Goal: Contribute content

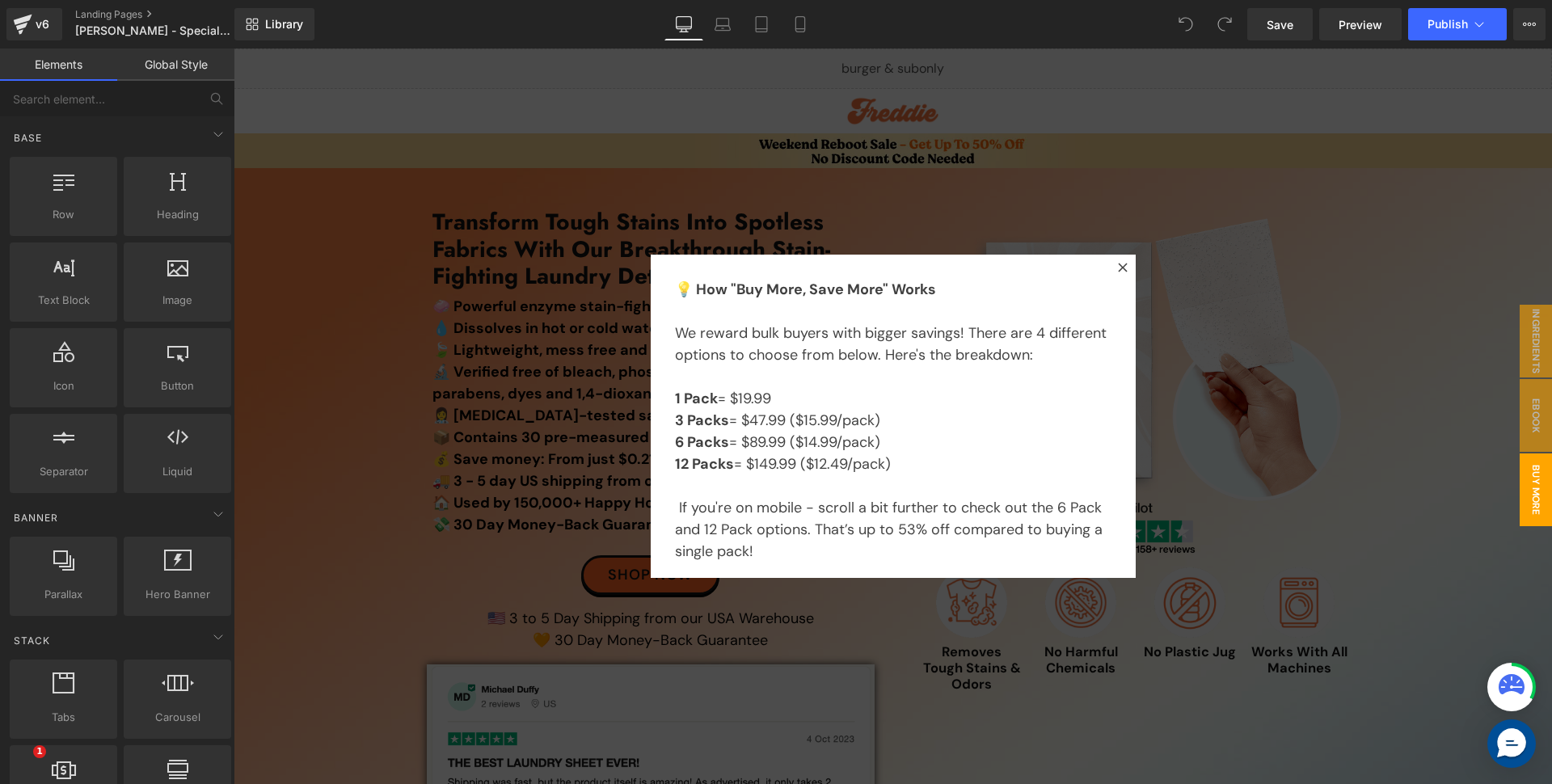
click at [1121, 268] on icon at bounding box center [1123, 268] width 10 height 10
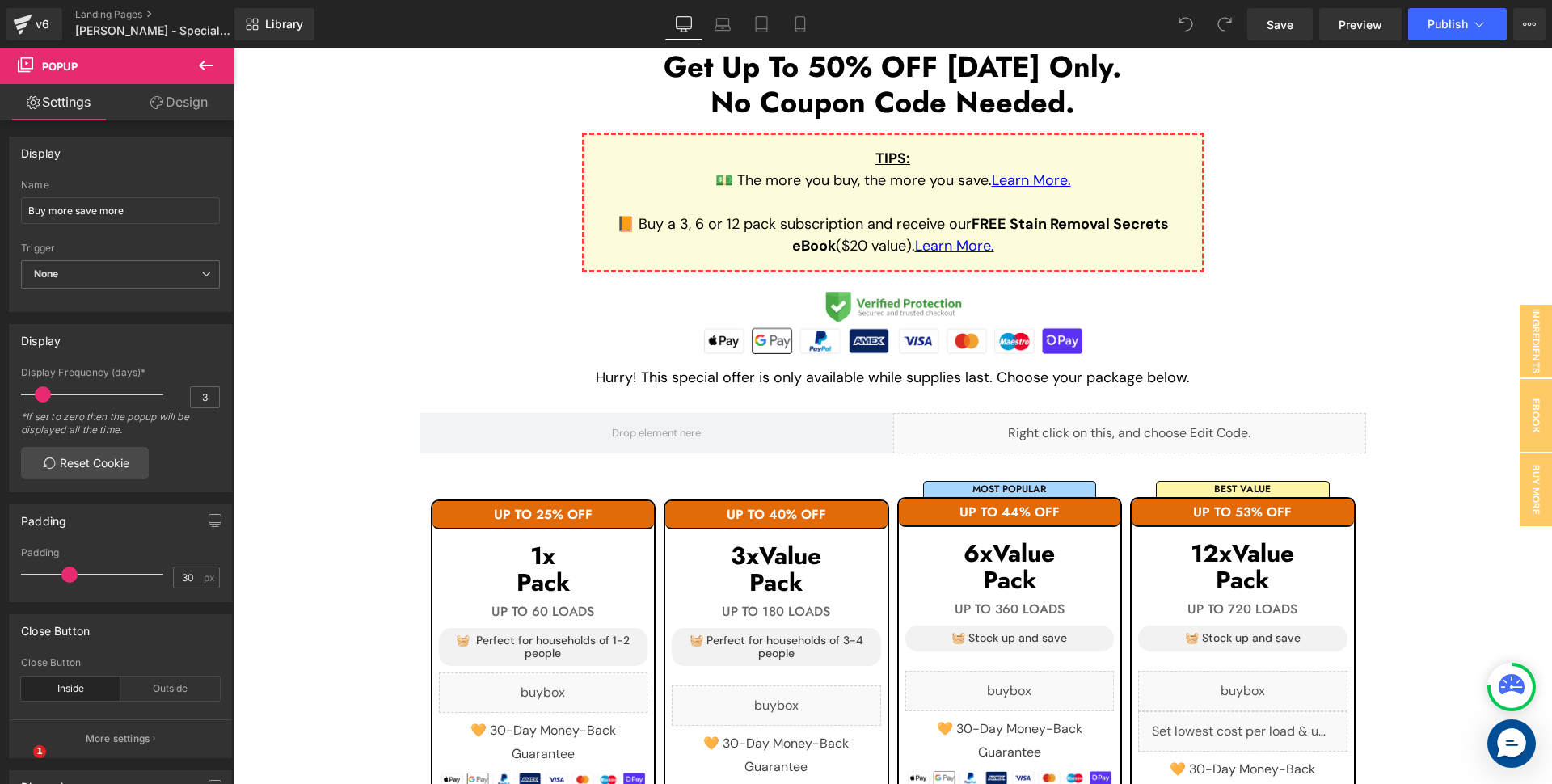
scroll to position [1423, 0]
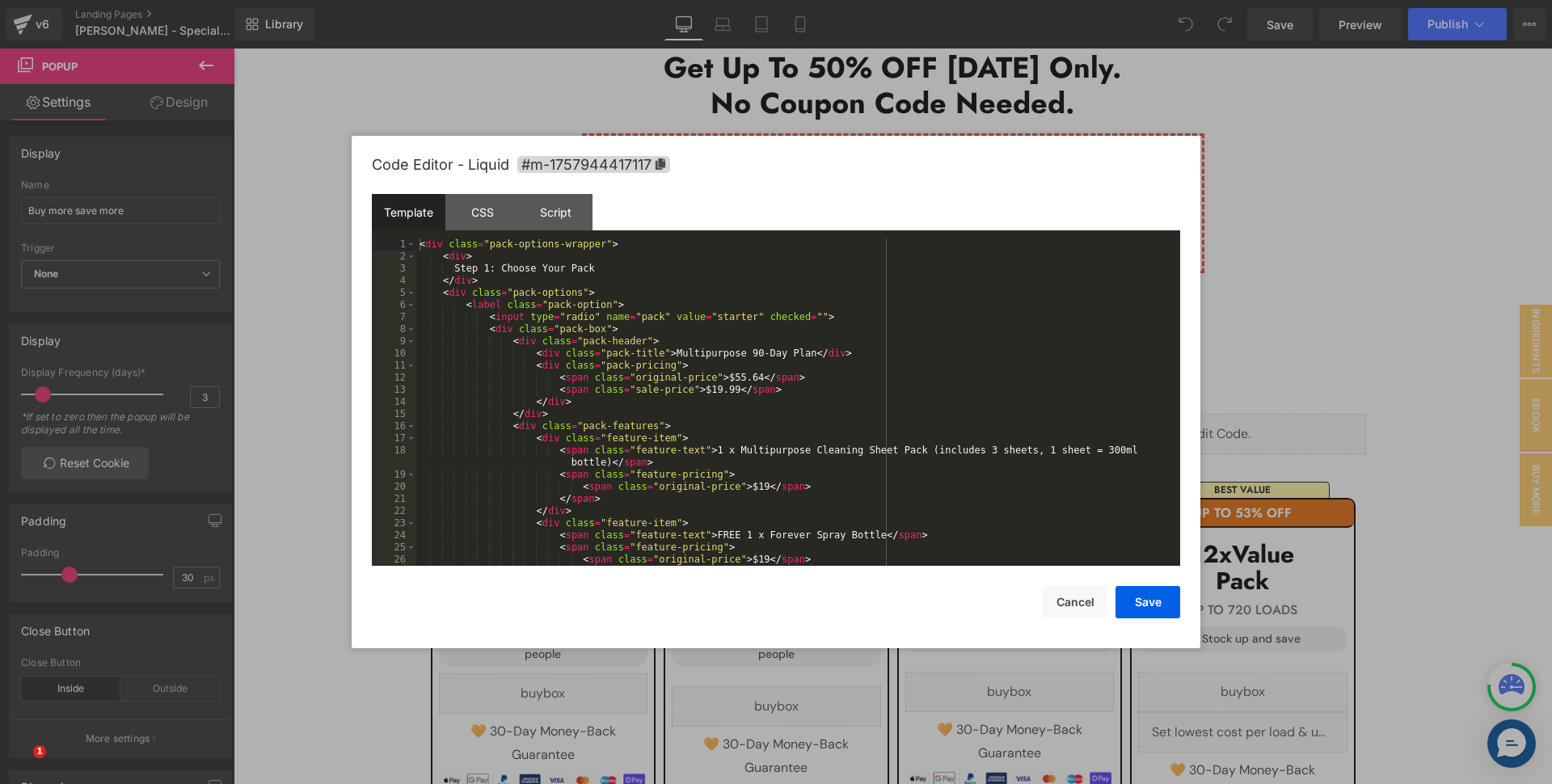
click at [749, 379] on div "< div class = "pack-options-wrapper" > < div > Step 1: Choose Your Pack </ div …" at bounding box center [791, 414] width 752 height 352
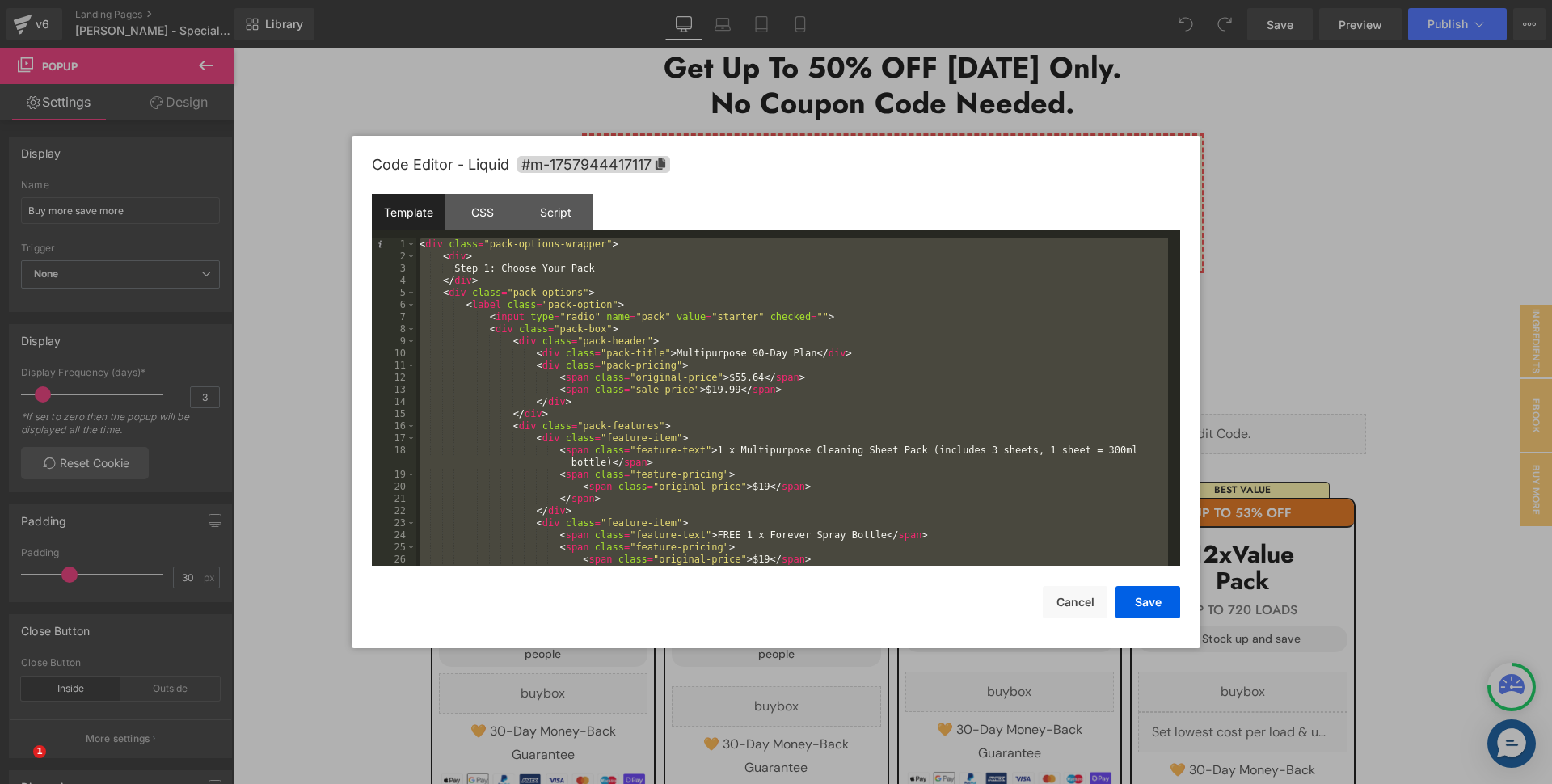
scroll to position [5250, 0]
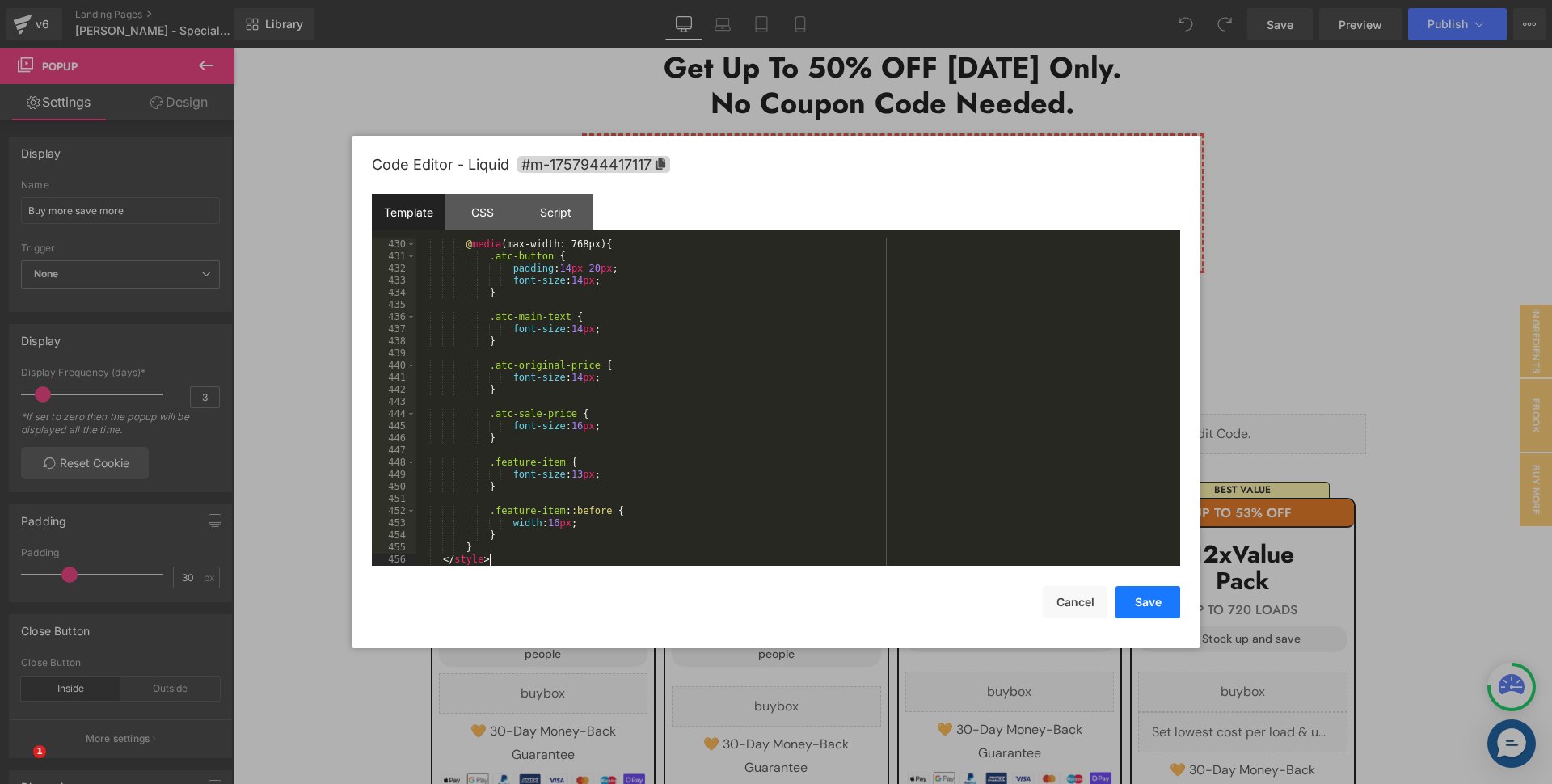
click at [1143, 602] on button "Save" at bounding box center [1148, 602] width 65 height 32
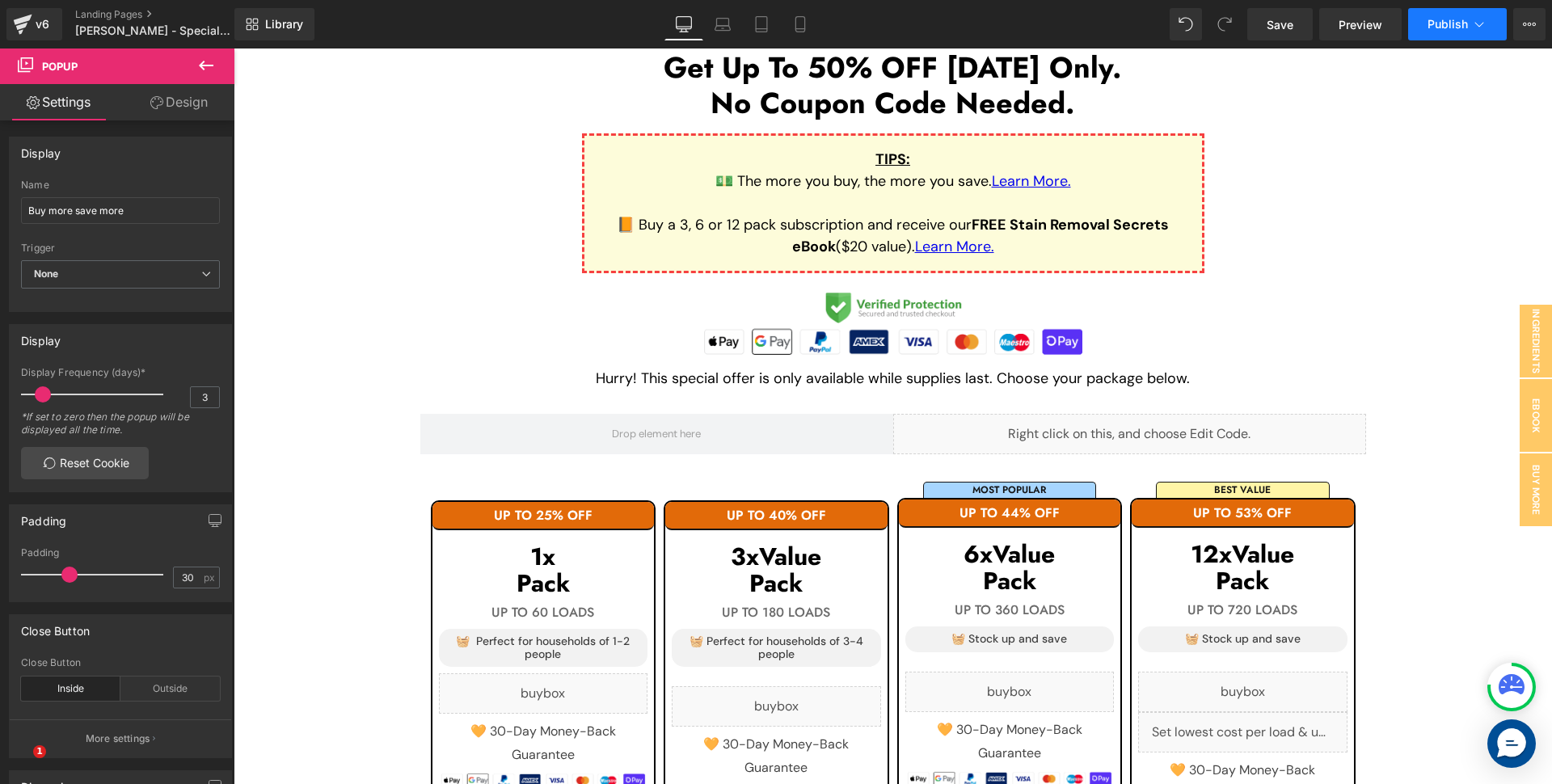
click at [1459, 24] on span "Publish" at bounding box center [1448, 24] width 41 height 13
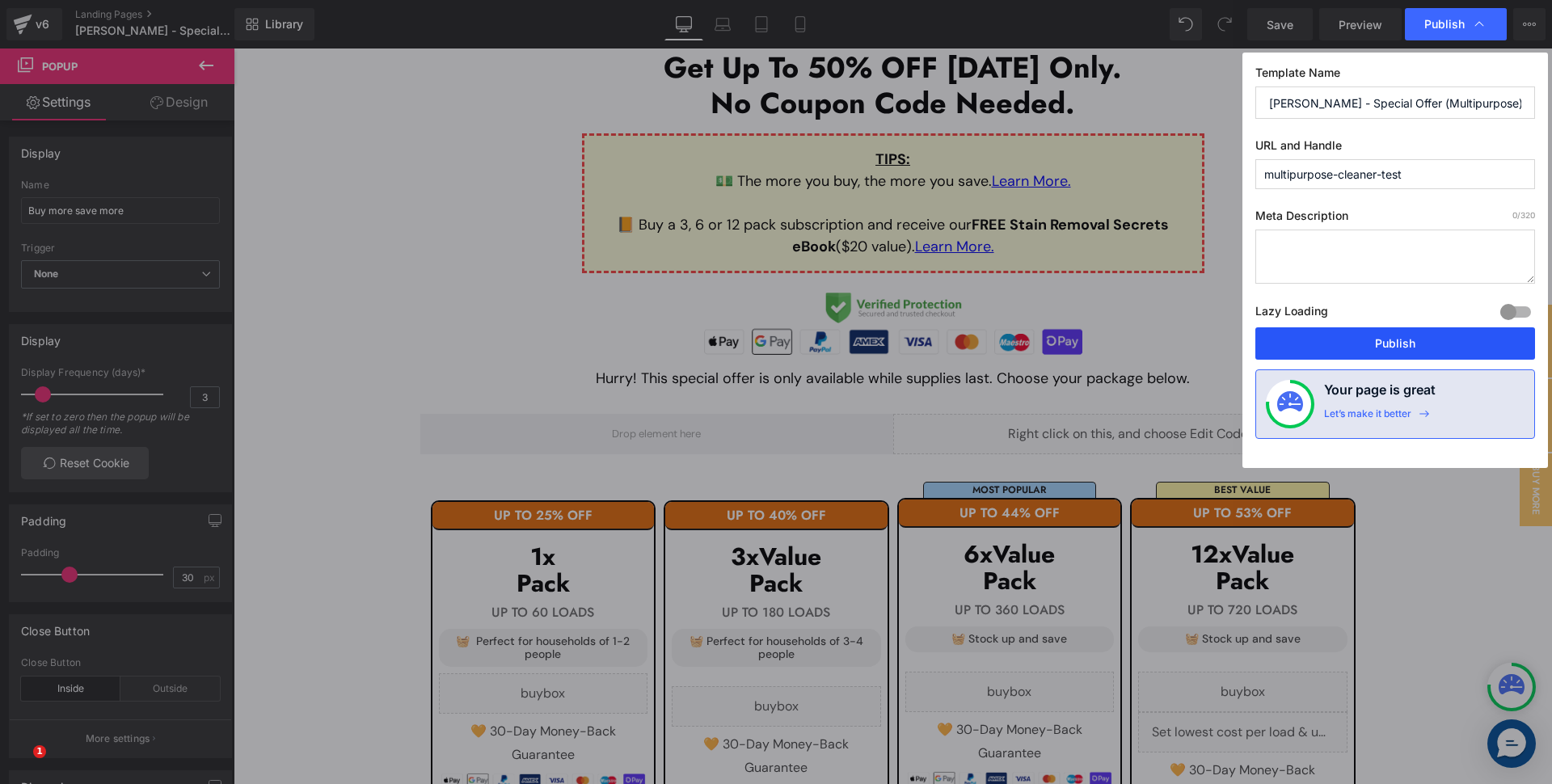
click at [1387, 344] on button "Publish" at bounding box center [1395, 344] width 280 height 32
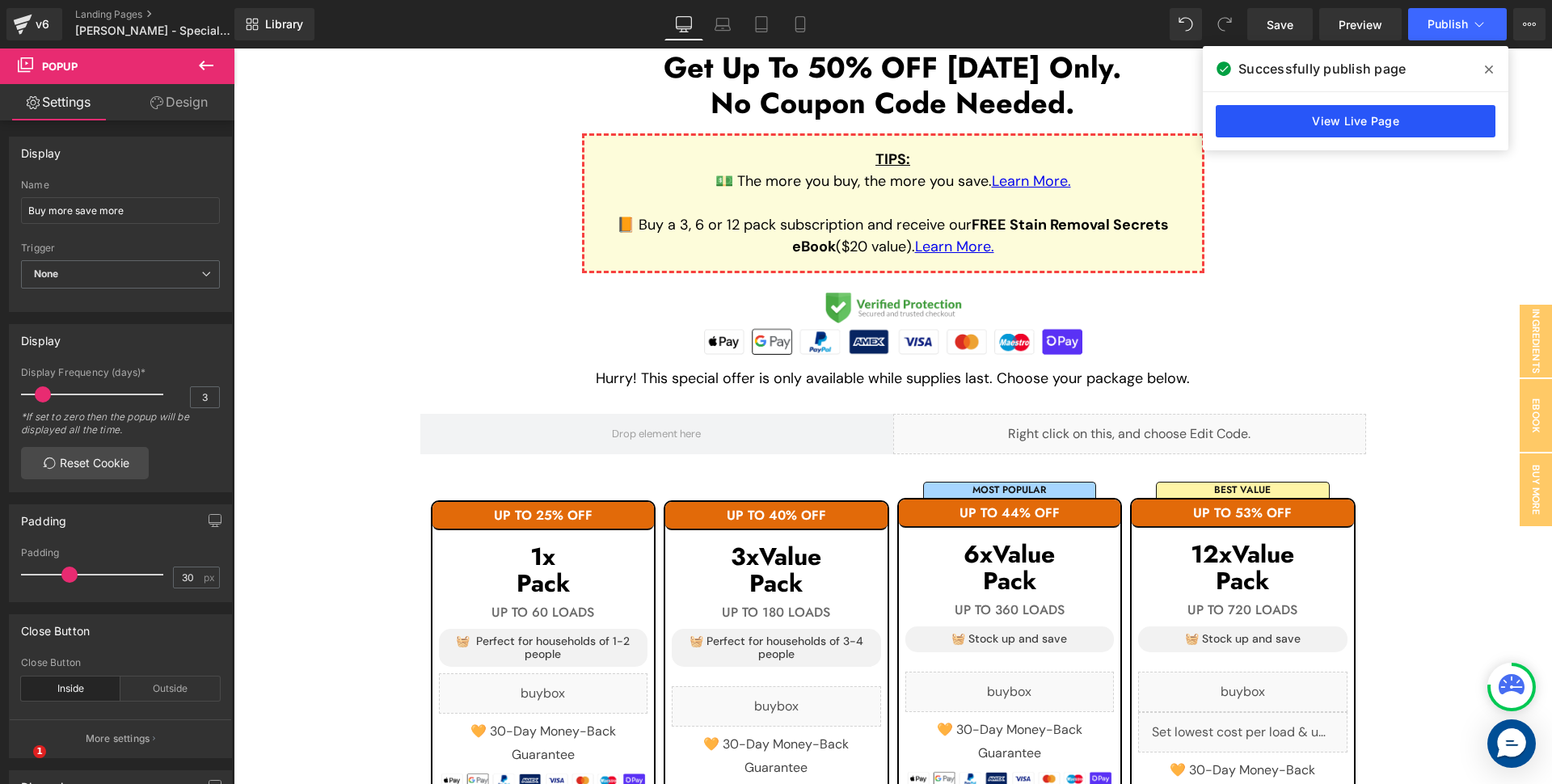
click at [1368, 127] on link "View Live Page" at bounding box center [1356, 122] width 280 height 32
